Goal: Task Accomplishment & Management: Complete application form

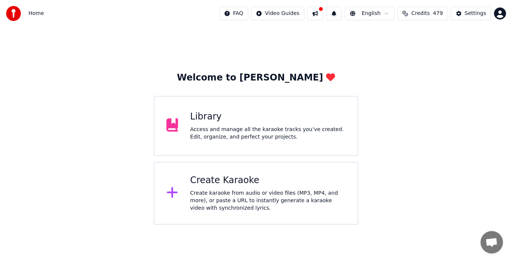
click at [221, 128] on div "Access and manage all the karaoke tracks you’ve created. Edit, organize, and pe…" at bounding box center [267, 133] width 155 height 15
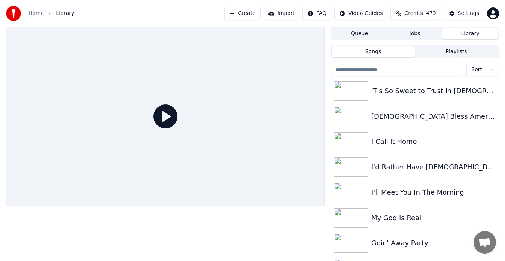
click at [367, 80] on div "'Tis So Sweet to Trust in [DEMOGRAPHIC_DATA]" at bounding box center [415, 90] width 168 height 25
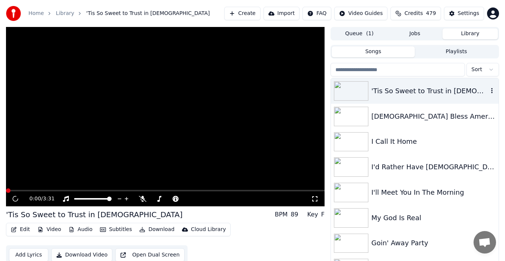
click at [368, 70] on input "search" at bounding box center [398, 69] width 134 height 13
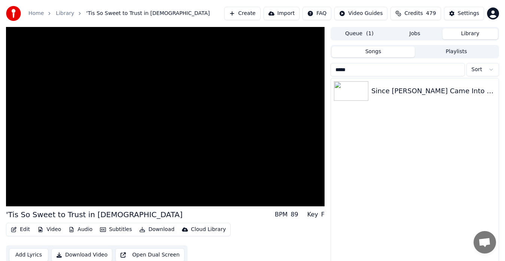
type input "*****"
click at [361, 93] on img at bounding box center [351, 90] width 34 height 19
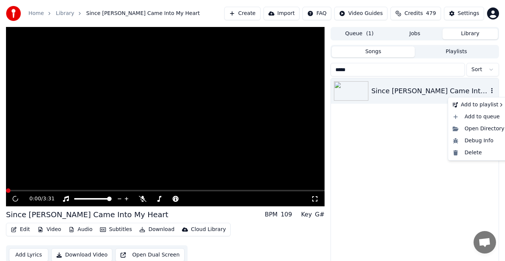
click at [492, 92] on icon "button" at bounding box center [491, 91] width 7 height 6
click at [473, 152] on div "Delete" at bounding box center [479, 153] width 58 height 12
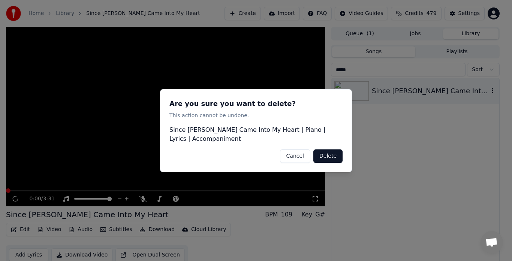
click at [331, 150] on button "Delete" at bounding box center [327, 155] width 29 height 13
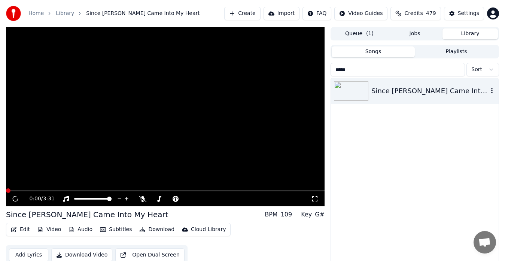
click at [37, 16] on link "Home" at bounding box center [35, 13] width 15 height 7
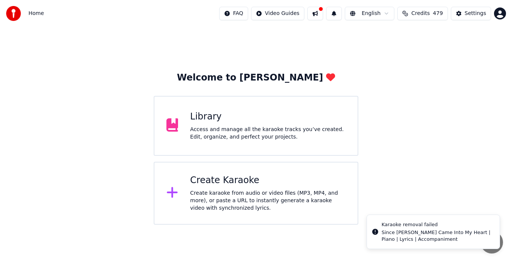
click at [237, 130] on div "Access and manage all the karaoke tracks you’ve created. Edit, organize, and pe…" at bounding box center [267, 133] width 155 height 15
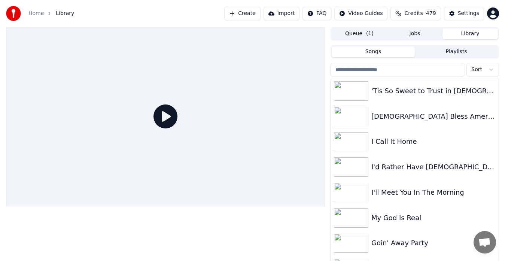
click at [368, 71] on input "search" at bounding box center [398, 69] width 134 height 13
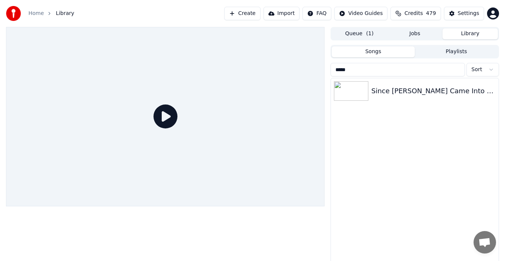
type input "*****"
click at [451, 94] on div "Since [PERSON_NAME] Came Into My Heart" at bounding box center [434, 91] width 124 height 10
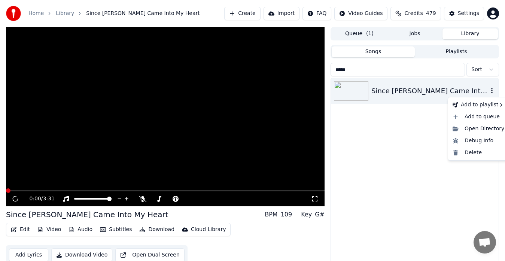
click at [492, 92] on icon "button" at bounding box center [491, 91] width 7 height 6
click at [472, 155] on div "Delete" at bounding box center [479, 153] width 58 height 12
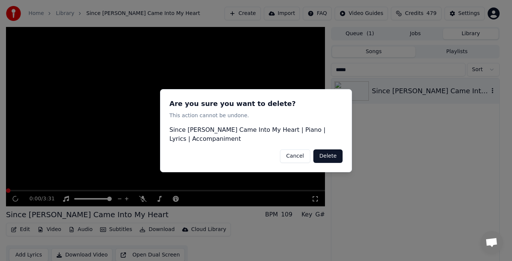
click at [332, 152] on button "Delete" at bounding box center [327, 155] width 29 height 13
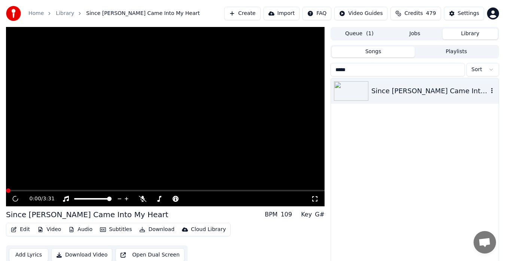
click at [358, 96] on img at bounding box center [351, 90] width 34 height 19
click at [188, 160] on video at bounding box center [165, 116] width 319 height 179
click at [142, 199] on icon at bounding box center [142, 199] width 7 height 6
click at [142, 199] on icon at bounding box center [143, 199] width 4 height 6
click at [476, 93] on div "Since [PERSON_NAME] Came Into My Heart" at bounding box center [434, 91] width 124 height 10
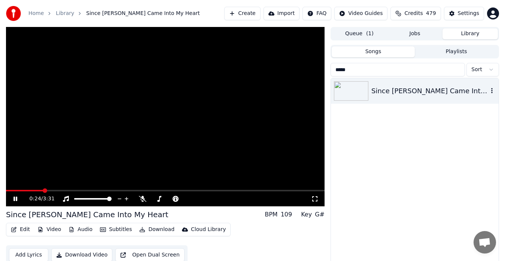
click at [494, 92] on icon "button" at bounding box center [491, 91] width 7 height 6
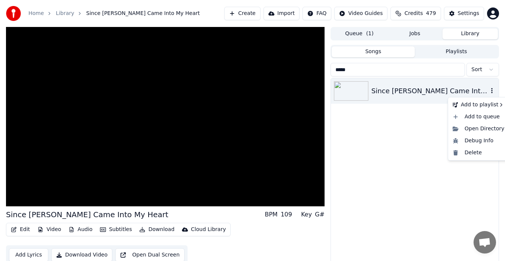
click at [473, 156] on div "Delete" at bounding box center [479, 153] width 58 height 12
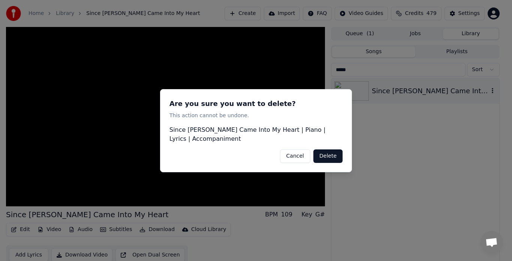
click at [331, 152] on button "Delete" at bounding box center [327, 155] width 29 height 13
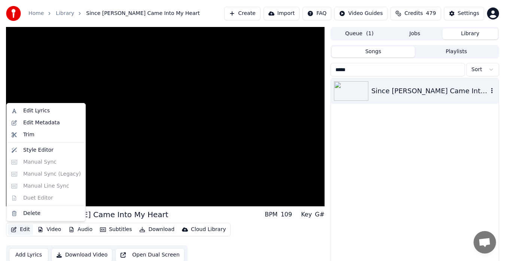
click at [22, 230] on button "Edit" at bounding box center [20, 229] width 25 height 10
click at [33, 214] on div "Delete" at bounding box center [31, 213] width 17 height 7
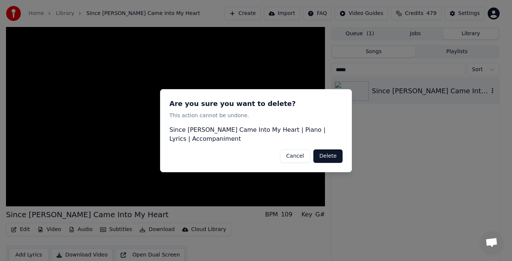
click at [331, 155] on button "Delete" at bounding box center [327, 155] width 29 height 13
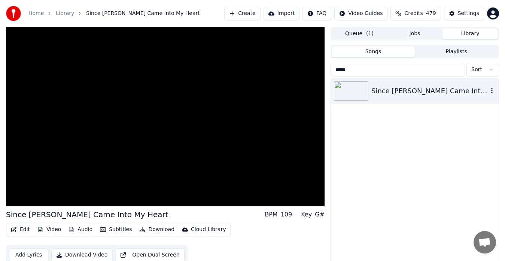
click at [34, 16] on link "Home" at bounding box center [35, 13] width 15 height 7
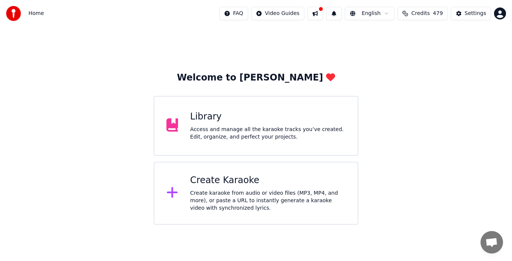
click at [209, 127] on div "Access and manage all the karaoke tracks you’ve created. Edit, organize, and pe…" at bounding box center [267, 133] width 155 height 15
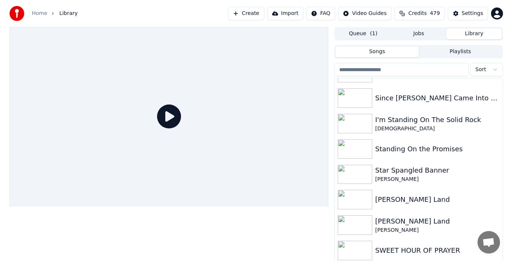
scroll to position [3964, 0]
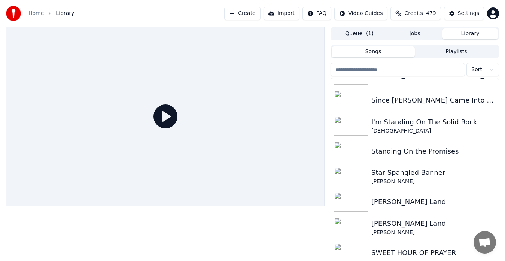
click at [481, 101] on div "Since [PERSON_NAME] Came Into My Heart" at bounding box center [434, 100] width 124 height 10
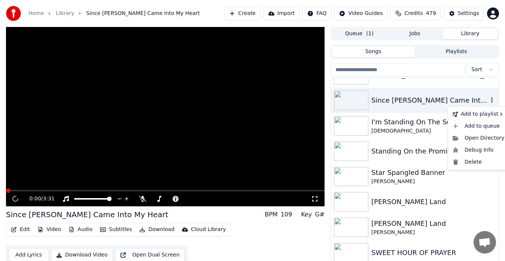
click at [489, 102] on icon "button" at bounding box center [491, 100] width 7 height 6
click at [476, 164] on div "Delete" at bounding box center [479, 162] width 58 height 12
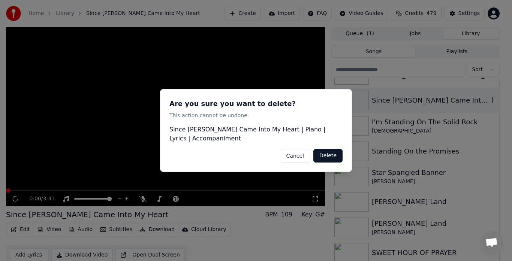
click at [327, 153] on button "Delete" at bounding box center [327, 155] width 29 height 13
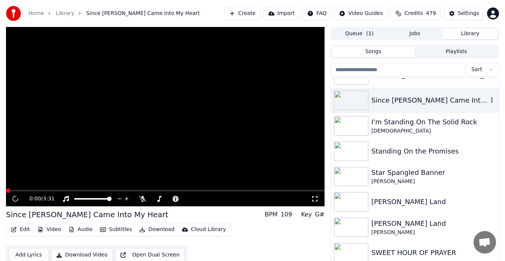
click at [20, 229] on button "Edit" at bounding box center [20, 229] width 25 height 10
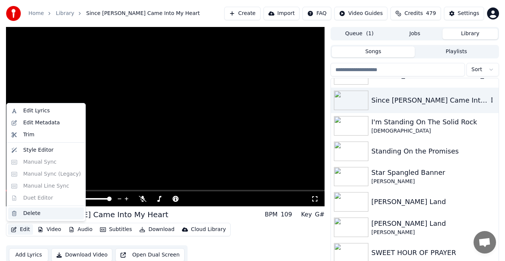
click at [29, 215] on div "Delete" at bounding box center [31, 213] width 17 height 7
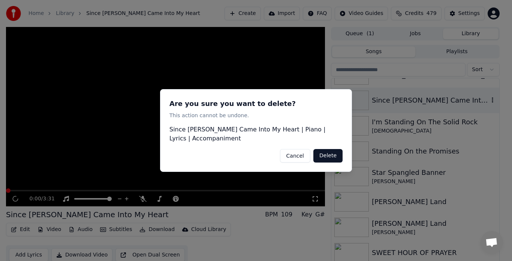
click at [331, 152] on button "Delete" at bounding box center [327, 155] width 29 height 13
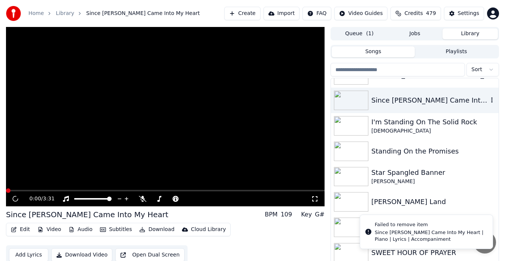
click at [32, 157] on video at bounding box center [165, 116] width 319 height 179
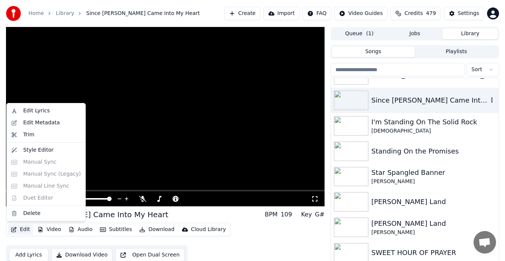
click at [22, 228] on button "Edit" at bounding box center [20, 229] width 25 height 10
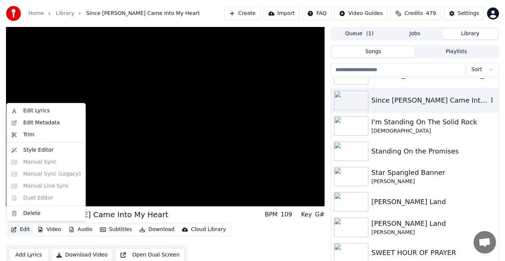
click at [255, 165] on video at bounding box center [165, 116] width 319 height 179
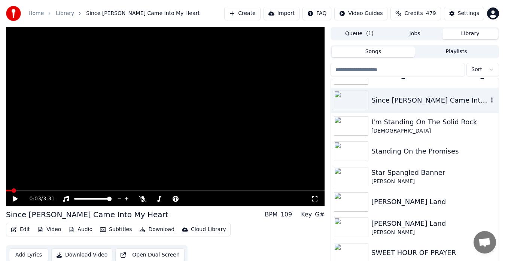
click at [313, 206] on div "0:03 / 3:31" at bounding box center [165, 198] width 319 height 15
click at [315, 200] on icon at bounding box center [314, 199] width 7 height 6
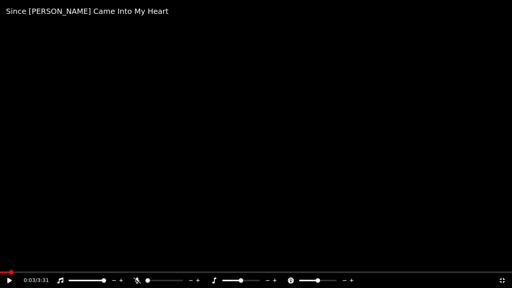
click at [499, 261] on icon at bounding box center [501, 280] width 7 height 6
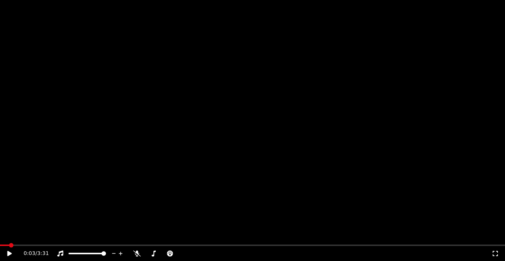
click at [22, 55] on button "Edit" at bounding box center [20, 50] width 25 height 10
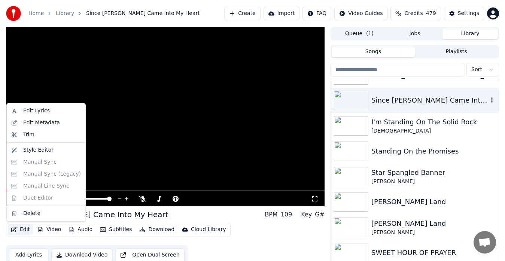
click at [22, 233] on button "Edit" at bounding box center [20, 229] width 25 height 10
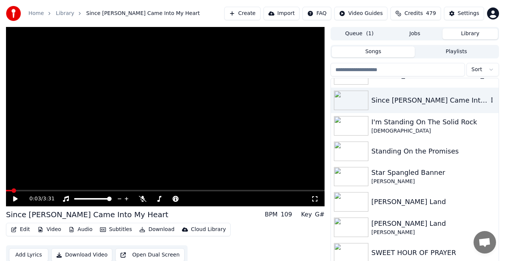
click at [25, 232] on button "Edit" at bounding box center [20, 229] width 25 height 10
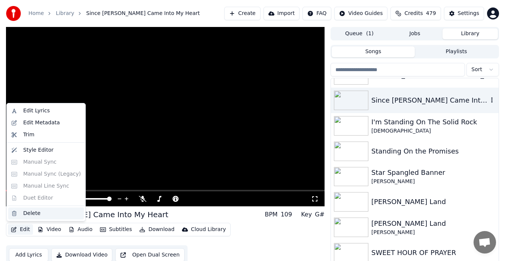
click at [28, 214] on div "Delete" at bounding box center [31, 213] width 17 height 7
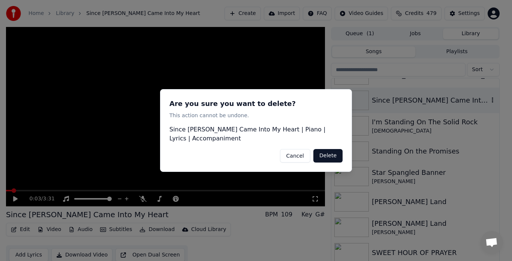
click at [330, 152] on button "Delete" at bounding box center [327, 155] width 29 height 13
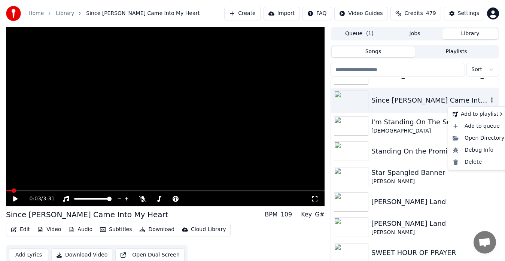
click at [488, 103] on icon "button" at bounding box center [491, 100] width 7 height 6
click at [473, 164] on div "Delete" at bounding box center [479, 162] width 58 height 12
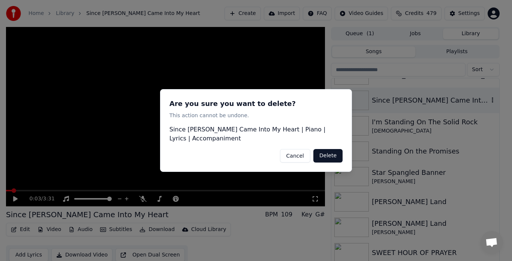
click at [330, 153] on button "Delete" at bounding box center [327, 155] width 29 height 13
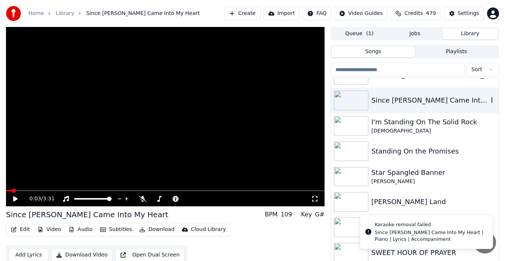
click at [449, 229] on div "Since [PERSON_NAME] Came Into My Heart | Piano | Lyrics | Accompaniment" at bounding box center [431, 235] width 112 height 13
click at [479, 234] on div "Since [PERSON_NAME] Came Into My Heart | Piano | Lyrics | Accompaniment" at bounding box center [431, 235] width 112 height 13
click at [477, 231] on div "Since [PERSON_NAME] Came Into My Heart | Piano | Lyrics | Accompaniment" at bounding box center [431, 235] width 112 height 13
click at [429, 234] on div "Since [PERSON_NAME] Came Into My Heart | Piano | Lyrics | Accompaniment" at bounding box center [431, 235] width 112 height 13
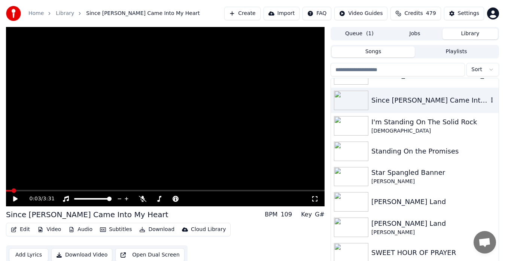
click at [33, 15] on link "Home" at bounding box center [35, 13] width 15 height 7
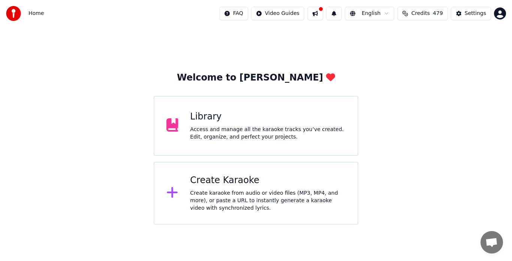
click at [227, 199] on div "Create karaoke from audio or video files (MP3, MP4, and more), or paste a URL t…" at bounding box center [267, 201] width 155 height 22
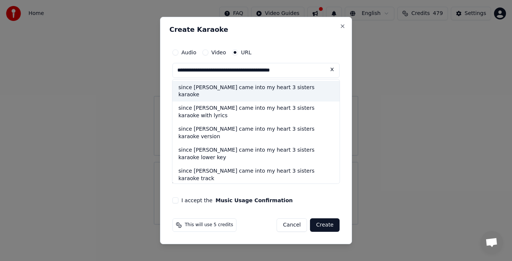
click at [282, 88] on div "since [PERSON_NAME] came into my heart 3 sisters karaoke" at bounding box center [255, 91] width 167 height 21
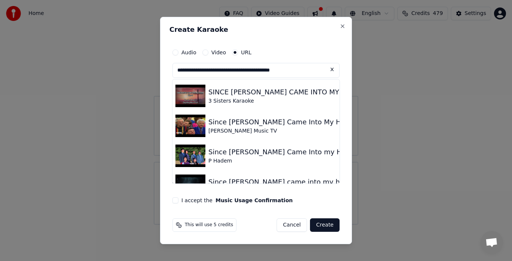
click at [195, 99] on img at bounding box center [190, 96] width 30 height 22
type input "**********"
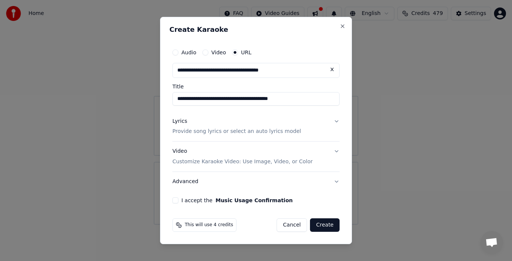
click at [177, 200] on button "I accept the Music Usage Confirmation" at bounding box center [175, 200] width 6 height 6
click at [324, 227] on button "Create" at bounding box center [325, 224] width 30 height 13
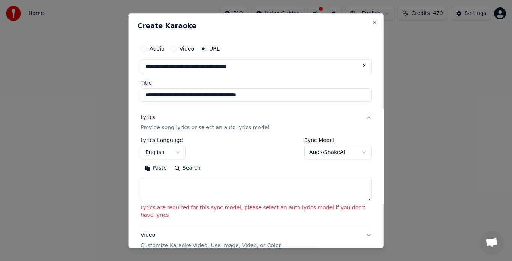
click at [323, 154] on button "AudioShakeAI" at bounding box center [337, 152] width 67 height 13
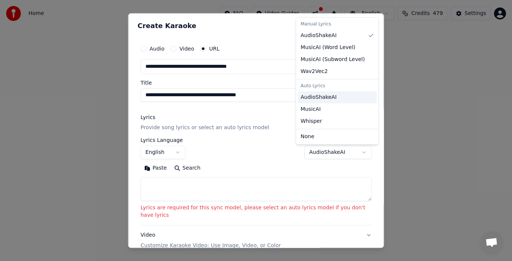
click at [316, 98] on span "AudioShakeAI" at bounding box center [318, 97] width 36 height 7
select select "**********"
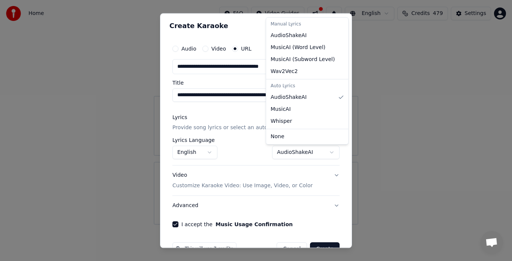
click at [326, 245] on div at bounding box center [256, 130] width 512 height 261
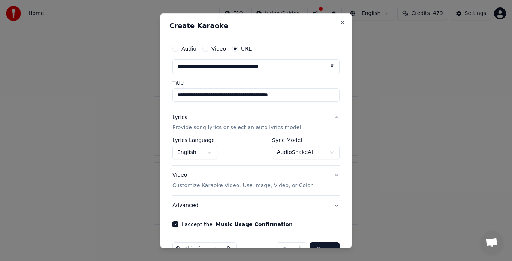
click at [324, 248] on div "**********" at bounding box center [256, 130] width 192 height 235
click at [321, 247] on button "Create" at bounding box center [325, 249] width 30 height 13
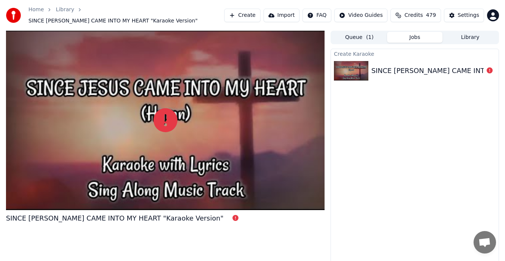
click at [478, 34] on button "Library" at bounding box center [470, 37] width 55 height 11
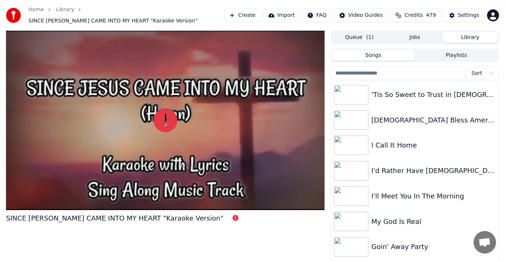
click at [390, 73] on input "search" at bounding box center [398, 73] width 134 height 13
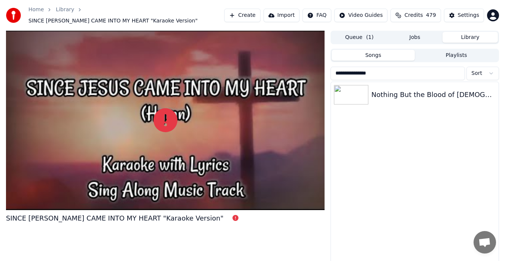
type input "**********"
click at [469, 95] on div "Nothing But the Blood of [DEMOGRAPHIC_DATA]" at bounding box center [434, 95] width 124 height 10
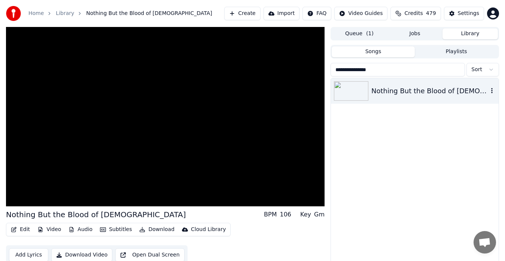
click at [227, 142] on video at bounding box center [165, 116] width 319 height 179
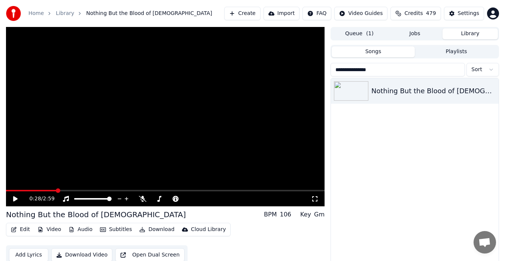
click at [33, 15] on link "Home" at bounding box center [35, 13] width 15 height 7
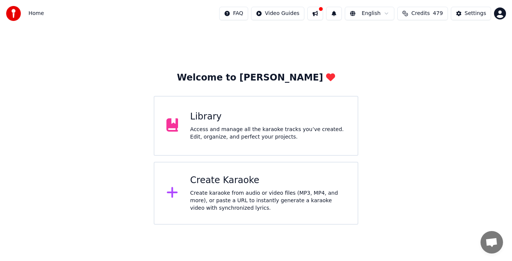
click at [226, 193] on div "Create karaoke from audio or video files (MP3, MP4, and more), or paste a URL t…" at bounding box center [267, 201] width 155 height 22
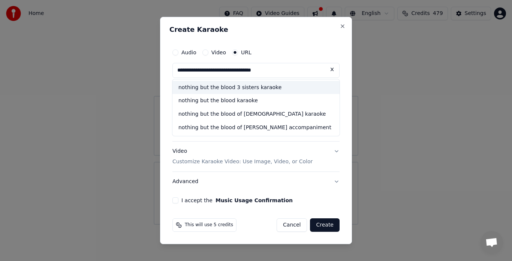
click at [262, 90] on div "nothing but the blood 3 sisters karaoke" at bounding box center [255, 87] width 167 height 13
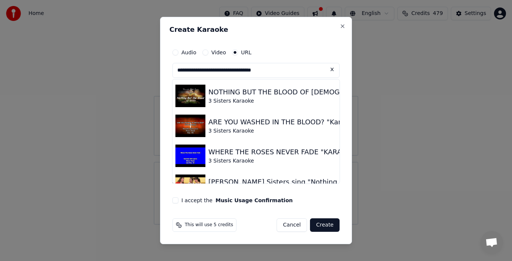
click at [195, 96] on img at bounding box center [190, 96] width 30 height 22
type input "**********"
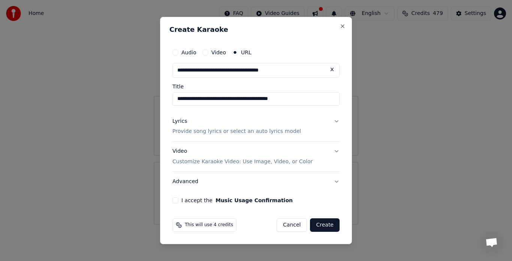
click at [175, 200] on button "I accept the Music Usage Confirmation" at bounding box center [175, 200] width 6 height 6
click at [330, 226] on button "Create" at bounding box center [325, 224] width 30 height 13
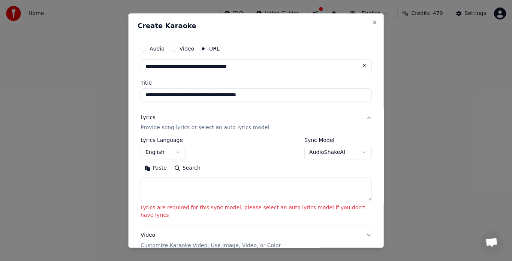
click at [322, 156] on button "AudioShakeAI" at bounding box center [337, 152] width 67 height 13
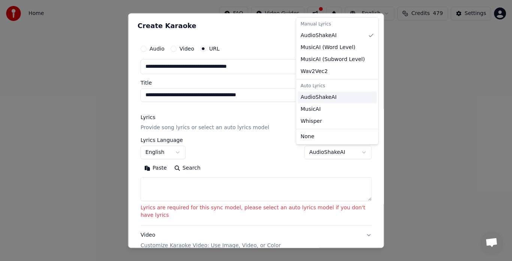
click at [325, 99] on span "AudioShakeAI" at bounding box center [318, 97] width 36 height 7
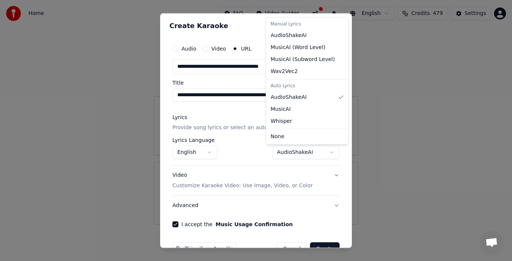
click at [320, 245] on div at bounding box center [256, 130] width 512 height 261
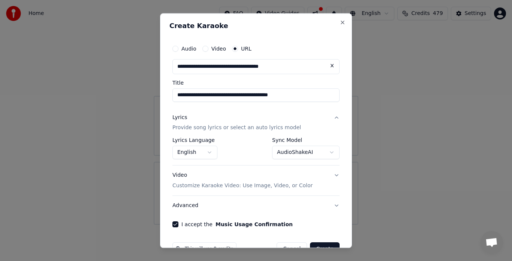
click at [325, 248] on div "**********" at bounding box center [256, 130] width 192 height 235
click at [319, 248] on div "**********" at bounding box center [256, 130] width 192 height 235
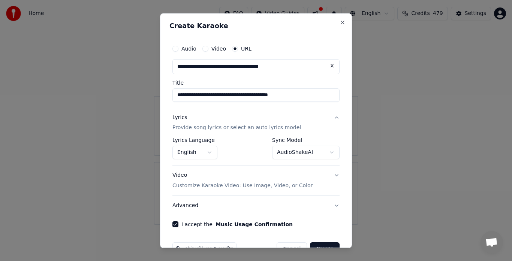
click at [319, 248] on div "**********" at bounding box center [256, 130] width 192 height 235
click at [323, 249] on div at bounding box center [256, 130] width 512 height 261
select select "**********"
select select
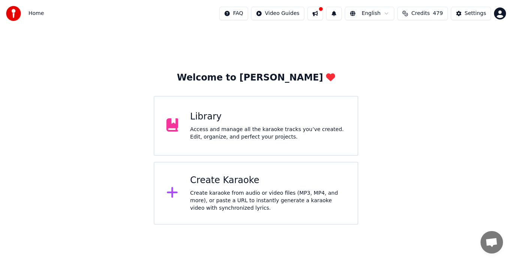
click at [249, 196] on div "Create karaoke from audio or video files (MP3, MP4, and more), or paste a URL t…" at bounding box center [267, 201] width 155 height 22
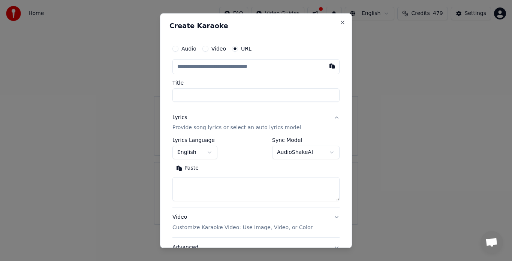
click at [212, 66] on input "text" at bounding box center [255, 66] width 167 height 15
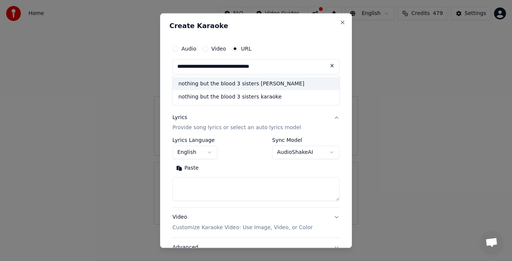
click at [263, 86] on div "nothing but the blood 3 sisters [PERSON_NAME]" at bounding box center [255, 83] width 167 height 13
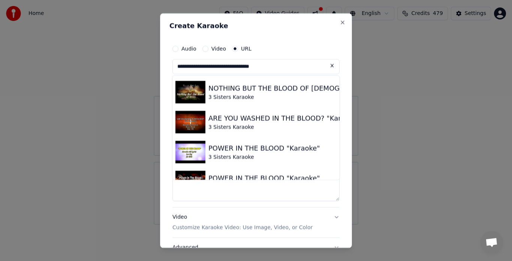
click at [182, 93] on img at bounding box center [190, 92] width 30 height 22
type input "**********"
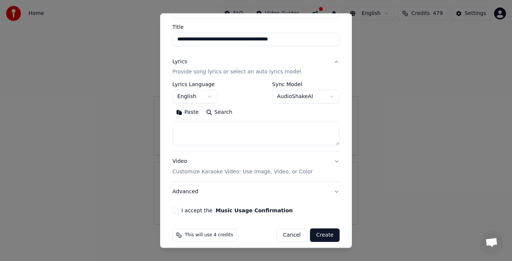
scroll to position [62, 0]
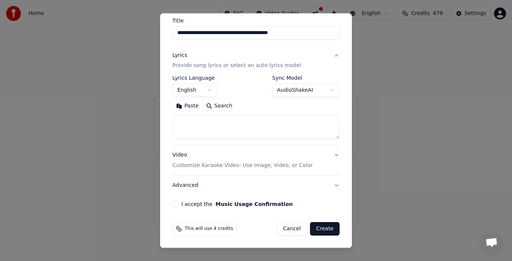
click at [177, 202] on button "I accept the Music Usage Confirmation" at bounding box center [175, 205] width 6 height 6
click at [325, 230] on button "Create" at bounding box center [325, 229] width 30 height 13
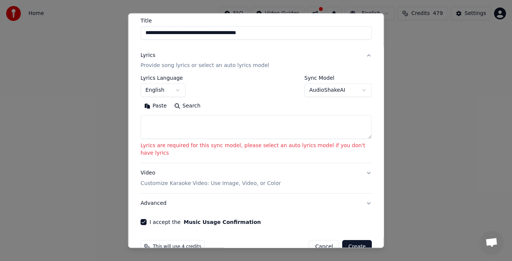
click at [321, 91] on button "AudioShakeAI" at bounding box center [337, 90] width 67 height 13
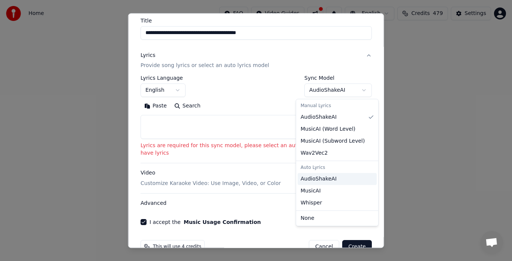
click at [325, 182] on span "AudioShakeAI" at bounding box center [318, 178] width 36 height 7
select select "**********"
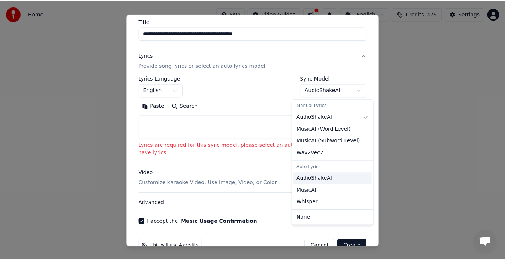
scroll to position [20, 0]
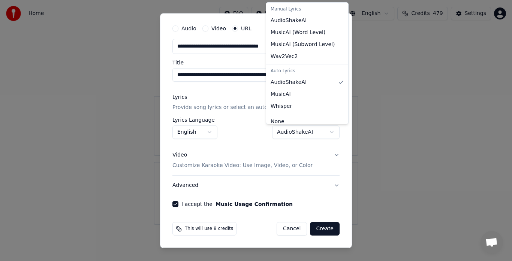
click at [321, 231] on div at bounding box center [256, 130] width 512 height 261
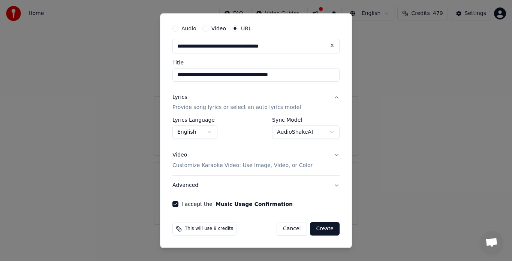
click at [321, 231] on button "Create" at bounding box center [325, 229] width 30 height 13
